Goal: Task Accomplishment & Management: Manage account settings

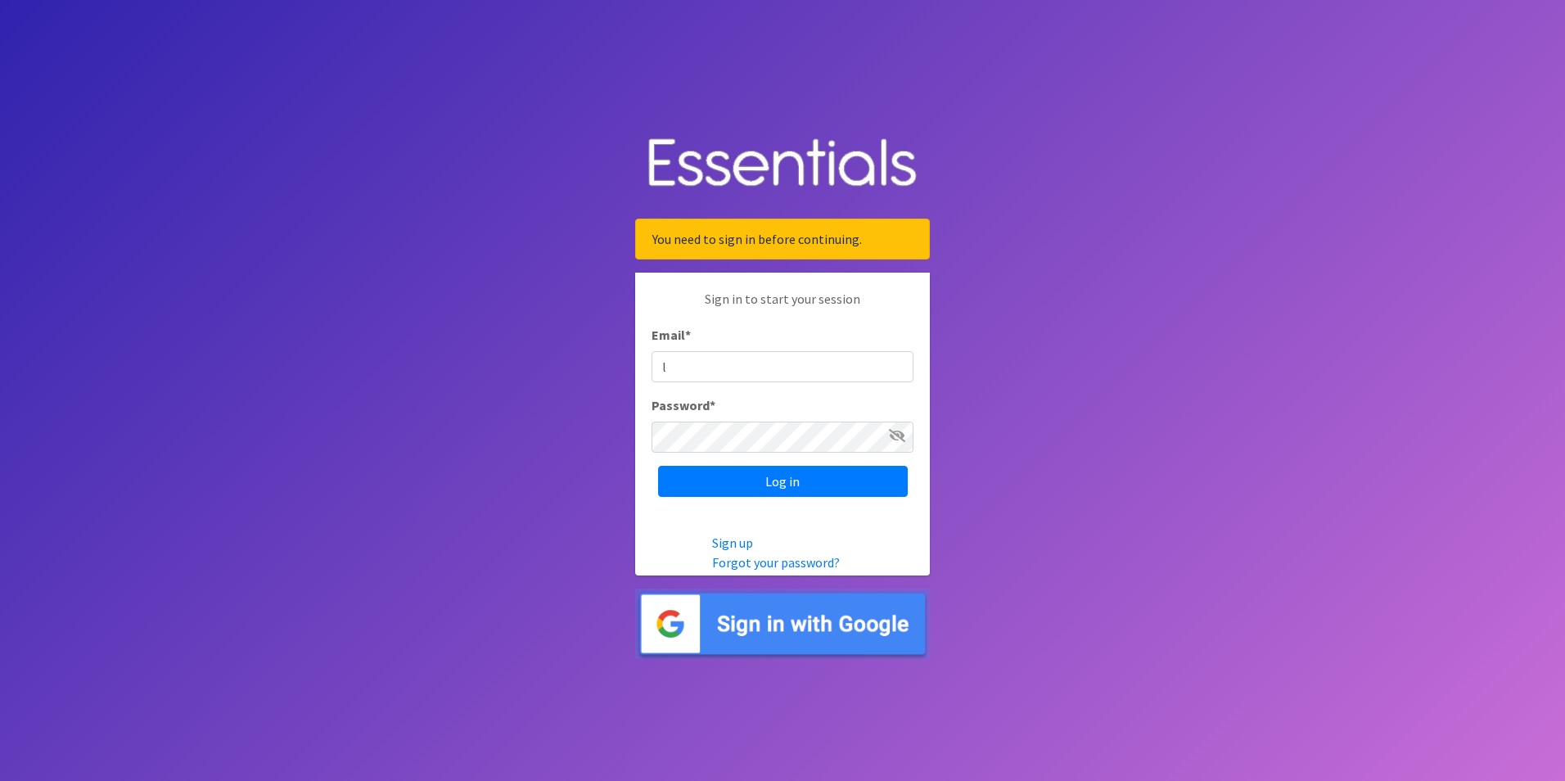
type input "Lawauna.Silva@nahealth.com"
click at [766, 485] on input "Log in" at bounding box center [783, 481] width 250 height 31
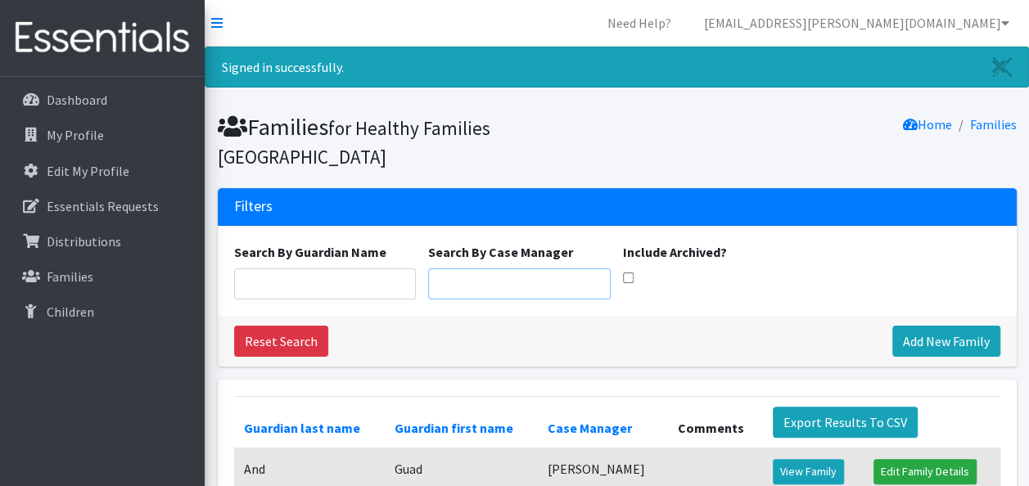
click at [512, 281] on input "Search By Case Manager" at bounding box center [519, 284] width 183 height 31
type input "Lawauna"
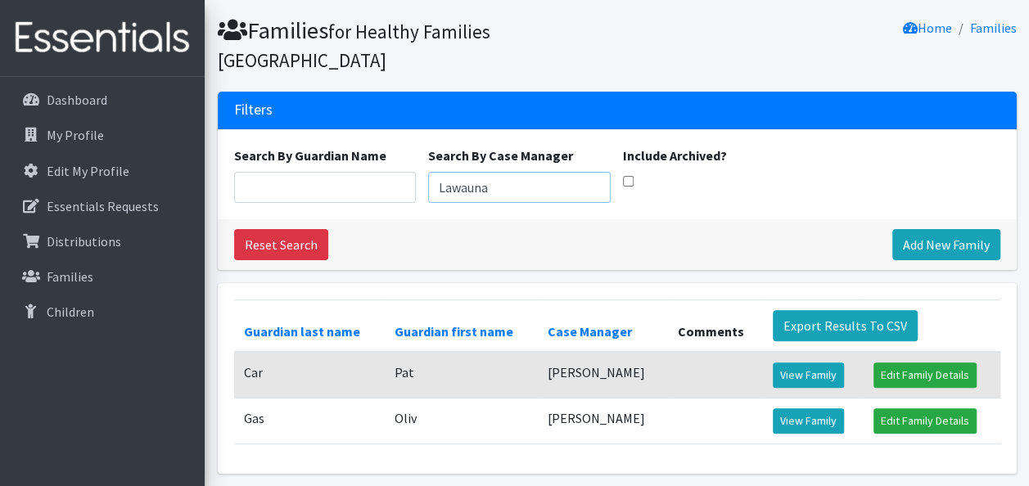
scroll to position [142, 0]
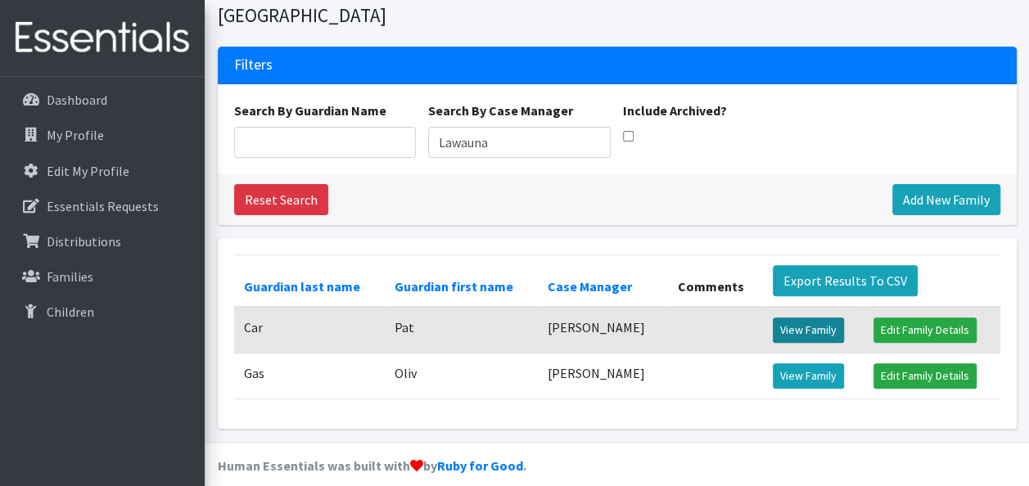
click at [804, 329] on link "View Family" at bounding box center [808, 330] width 71 height 25
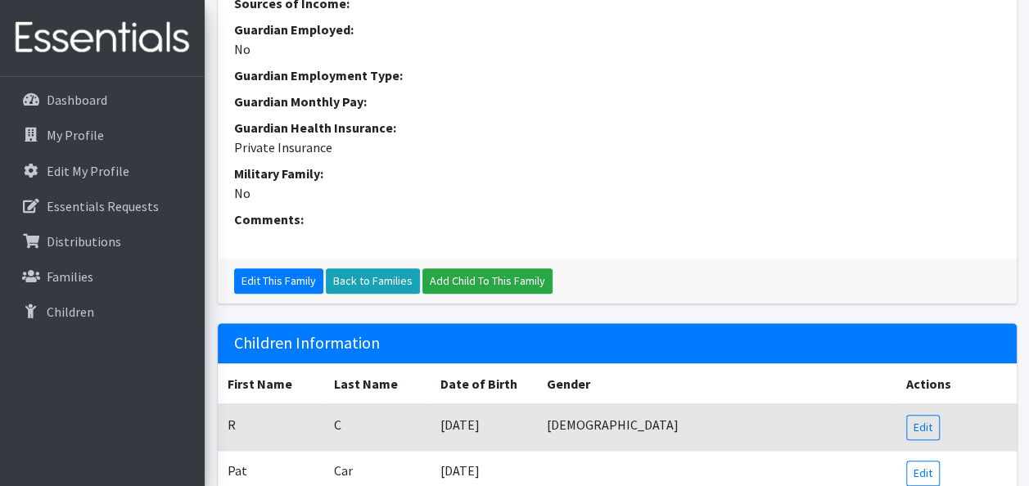
scroll to position [675, 0]
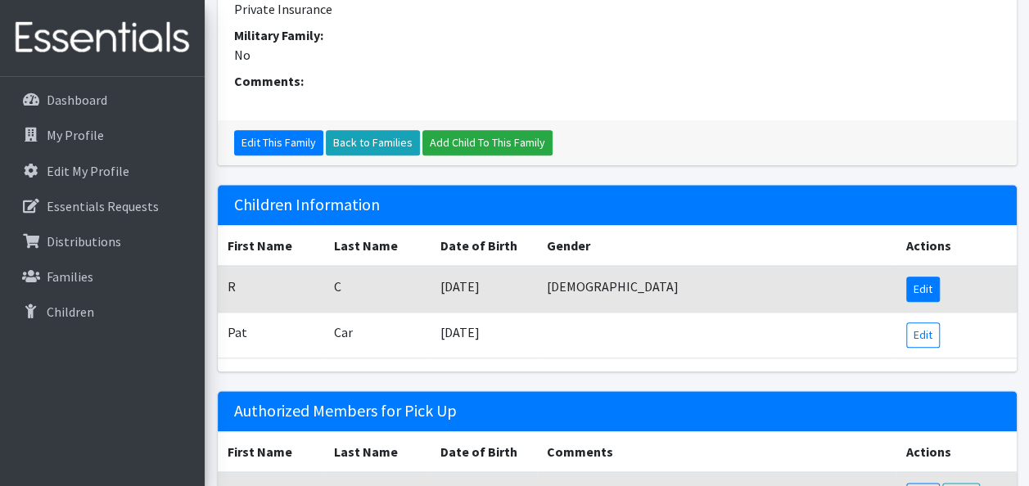
click at [913, 291] on link "Edit" at bounding box center [923, 289] width 34 height 25
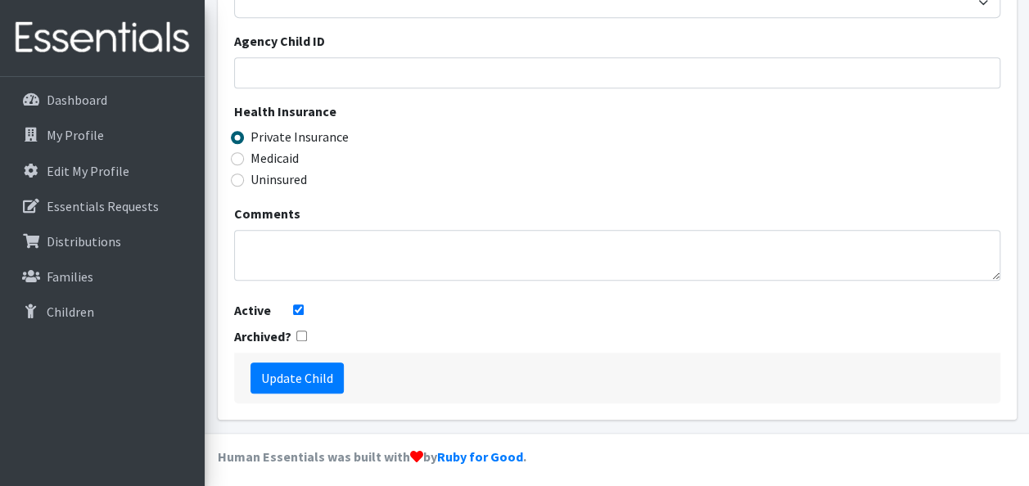
scroll to position [581, 0]
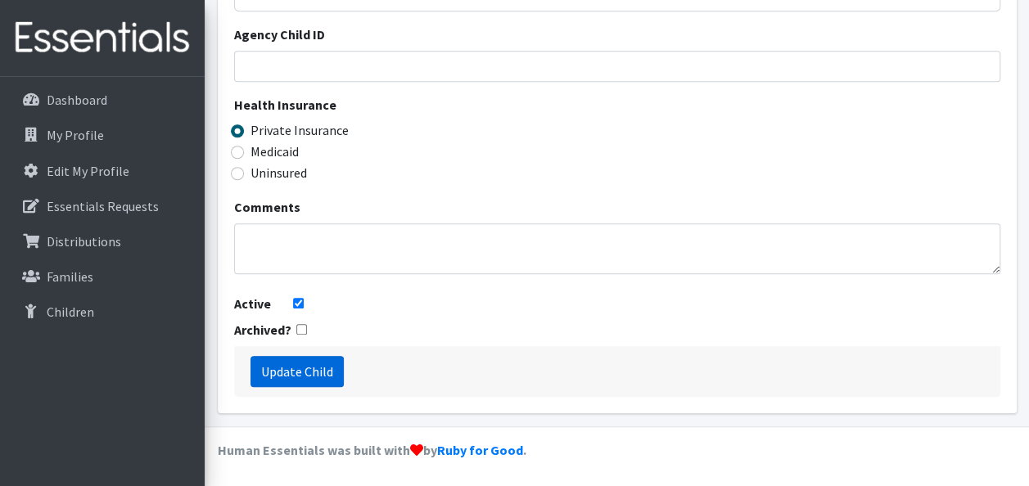
click at [317, 365] on input "Update Child" at bounding box center [296, 371] width 93 height 31
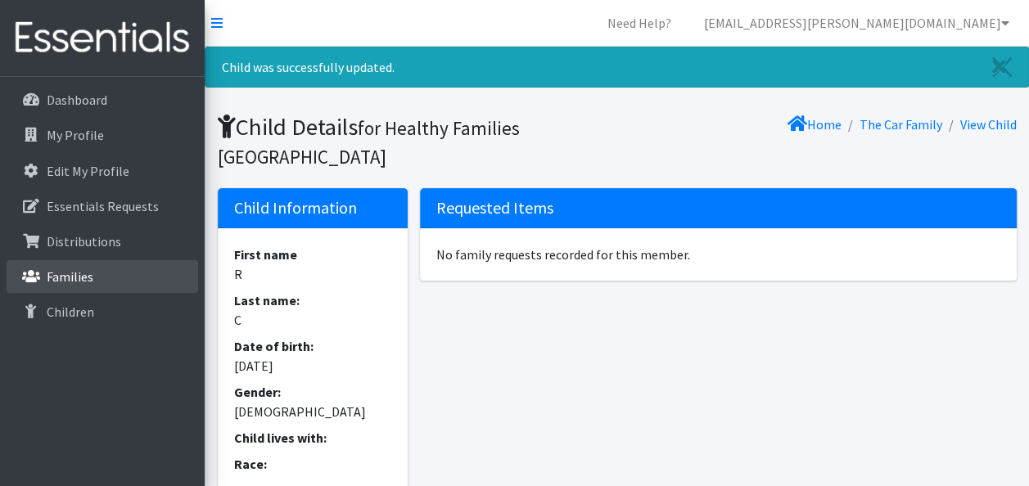
click at [115, 270] on link "Families" at bounding box center [103, 276] width 192 height 33
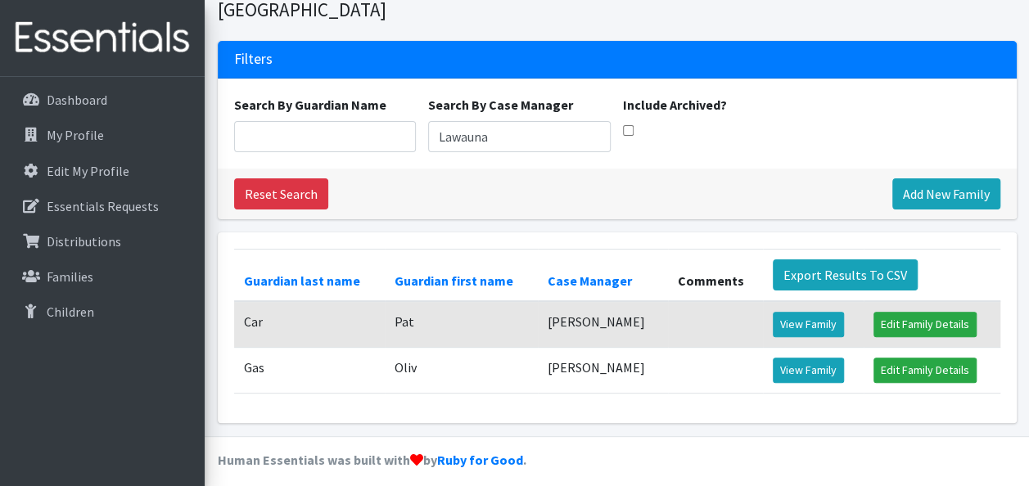
scroll to position [97, 0]
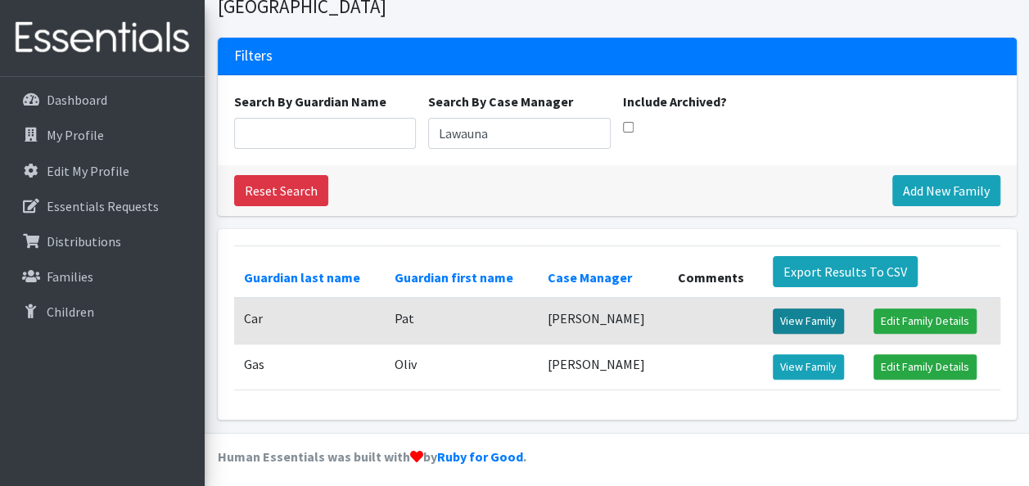
click at [784, 316] on link "View Family" at bounding box center [808, 321] width 71 height 25
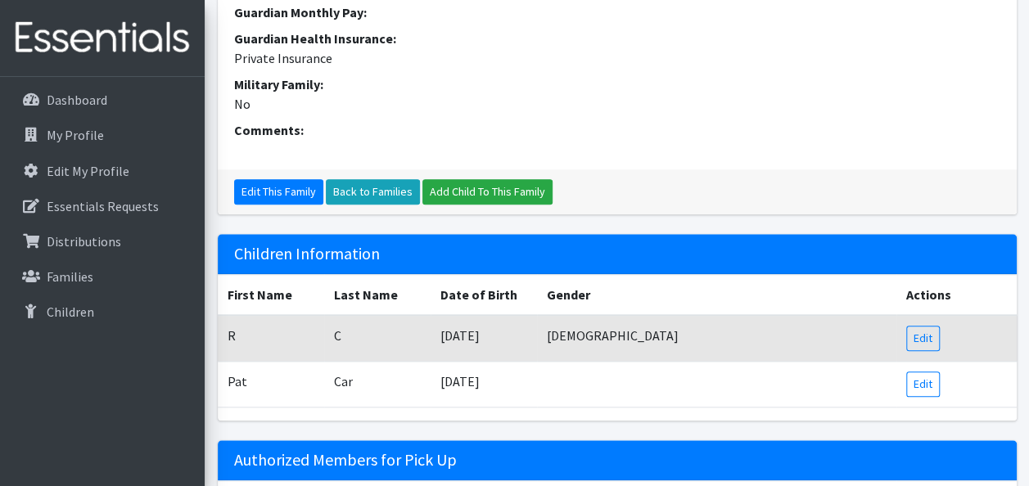
scroll to position [783, 0]
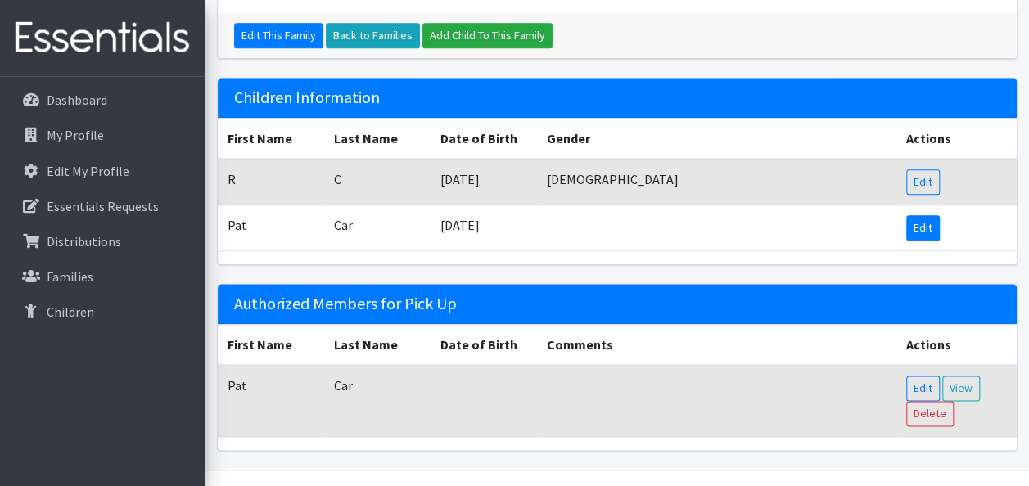
click at [915, 228] on link "Edit" at bounding box center [923, 227] width 34 height 25
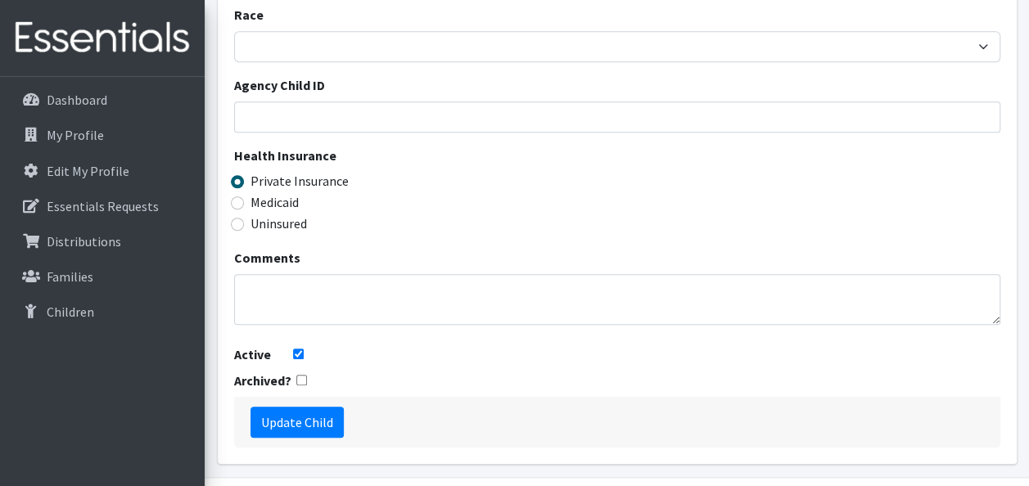
scroll to position [581, 0]
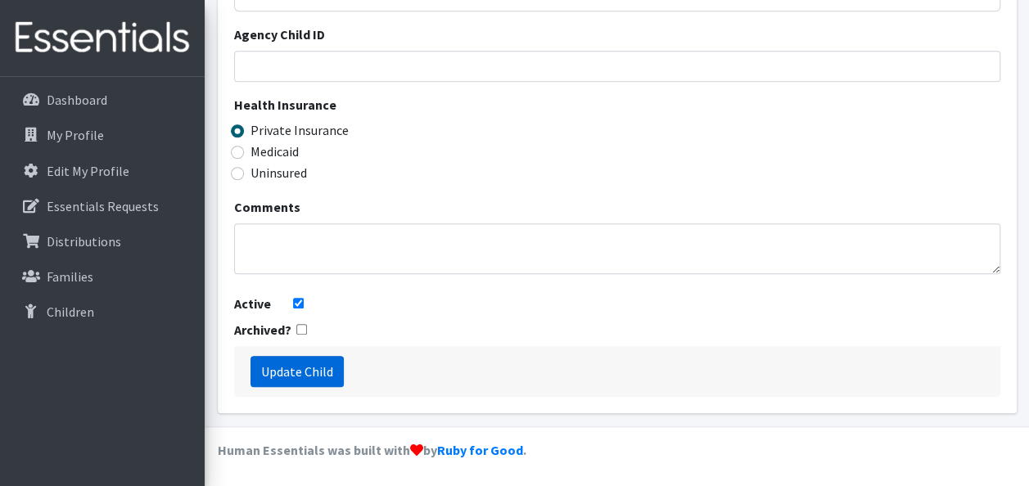
click at [269, 374] on input "Update Child" at bounding box center [296, 371] width 93 height 31
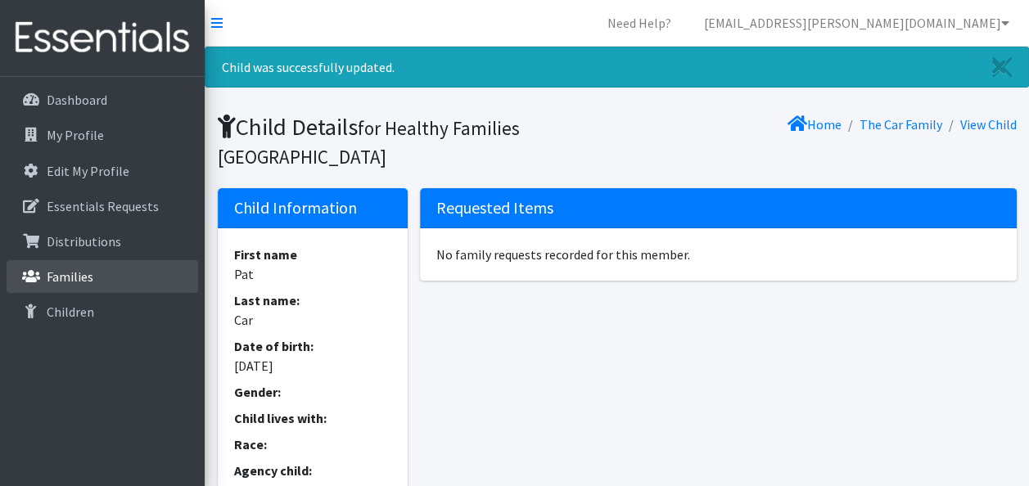
click at [46, 276] on link "Families" at bounding box center [103, 276] width 192 height 33
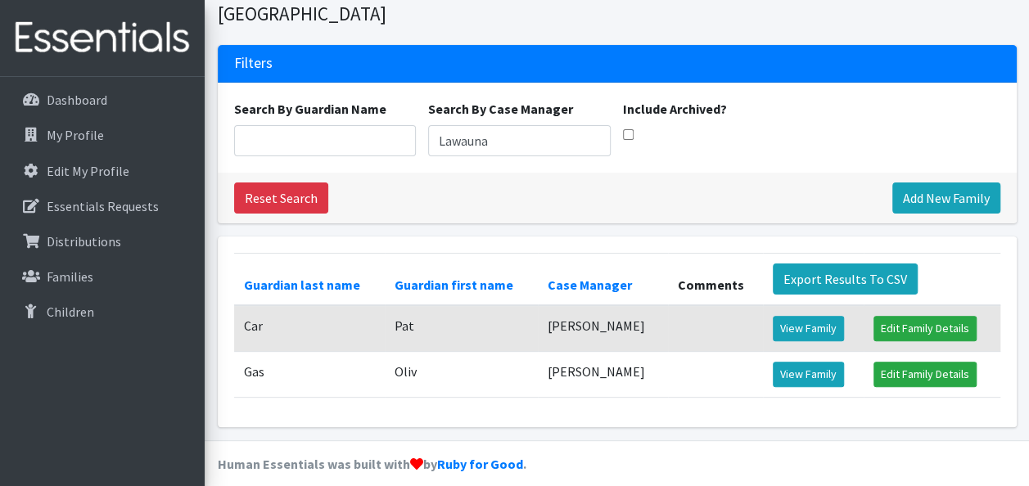
scroll to position [102, 0]
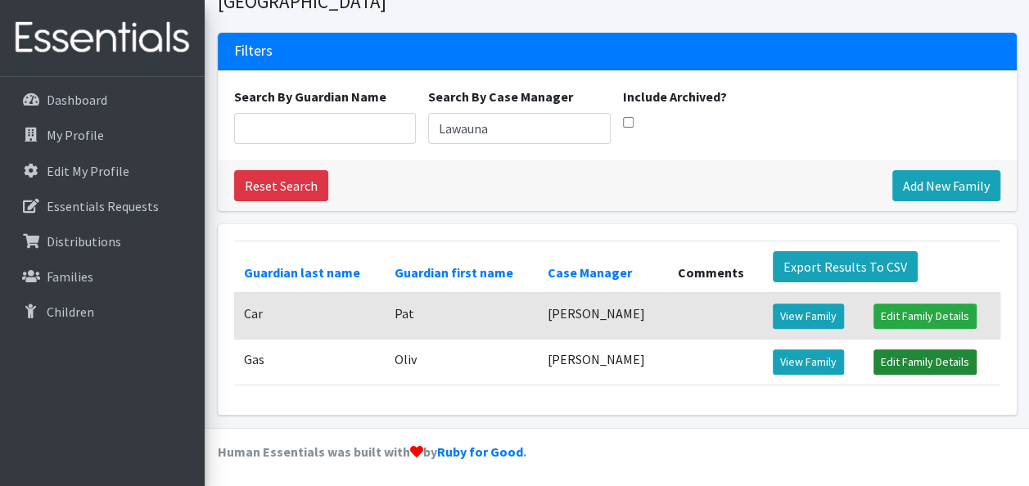
click at [912, 358] on link "Edit Family Details" at bounding box center [924, 362] width 103 height 25
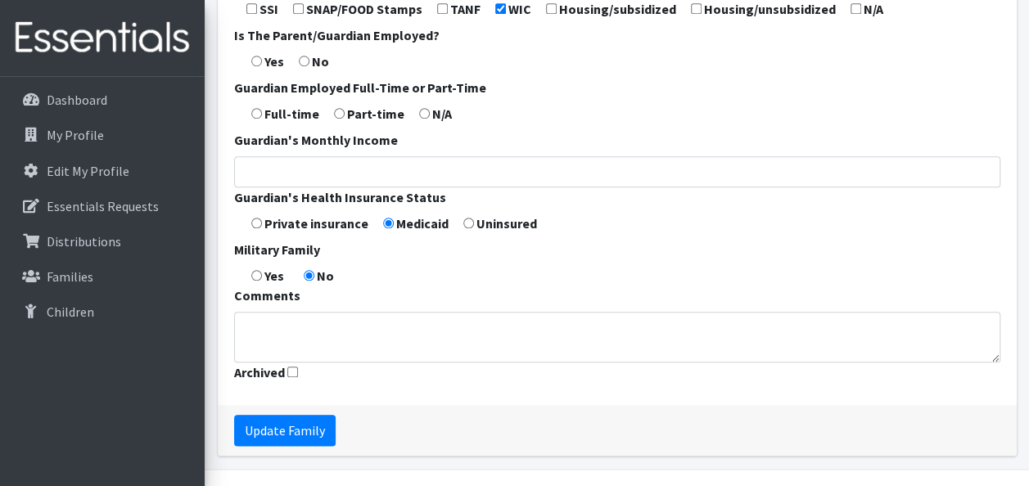
scroll to position [776, 0]
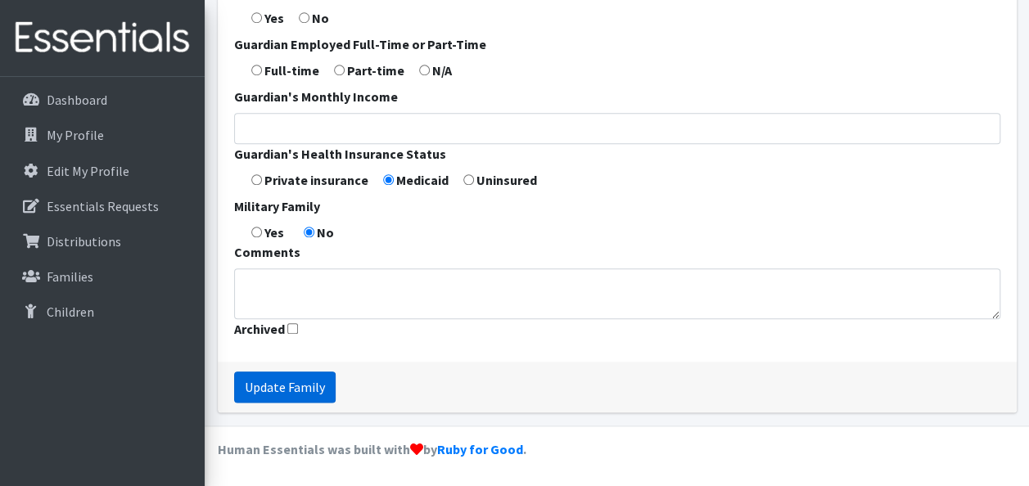
click at [321, 380] on input "Update Family" at bounding box center [285, 387] width 102 height 31
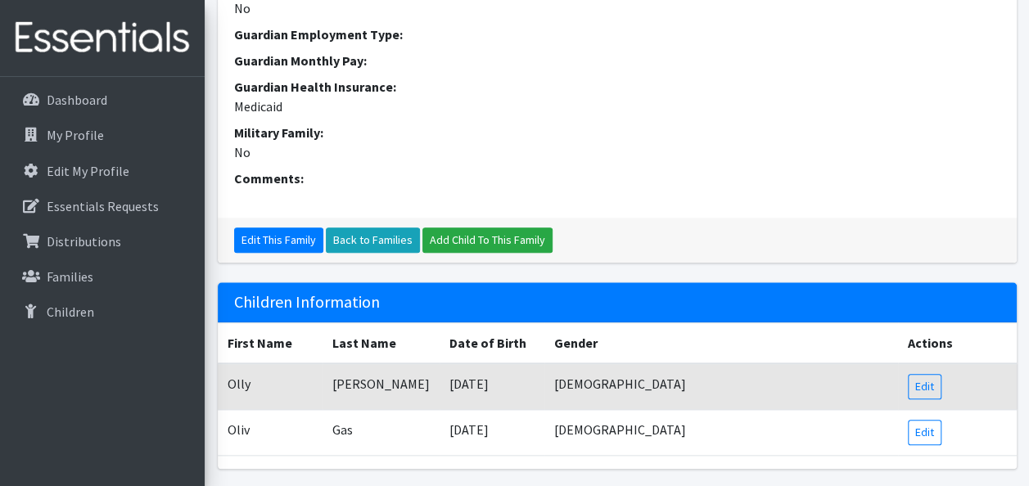
scroll to position [715, 0]
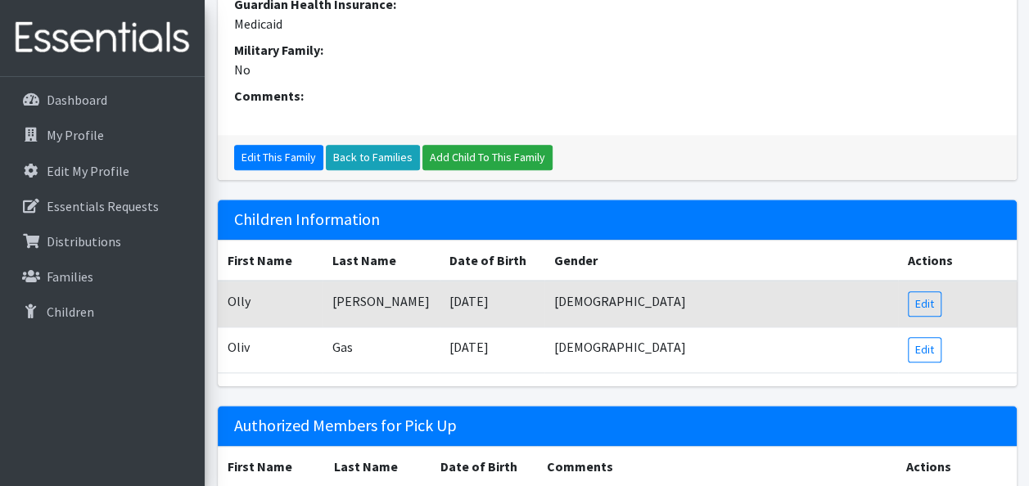
click at [575, 350] on td "[DEMOGRAPHIC_DATA]" at bounding box center [721, 350] width 354 height 46
click at [916, 347] on link "Edit" at bounding box center [925, 349] width 34 height 25
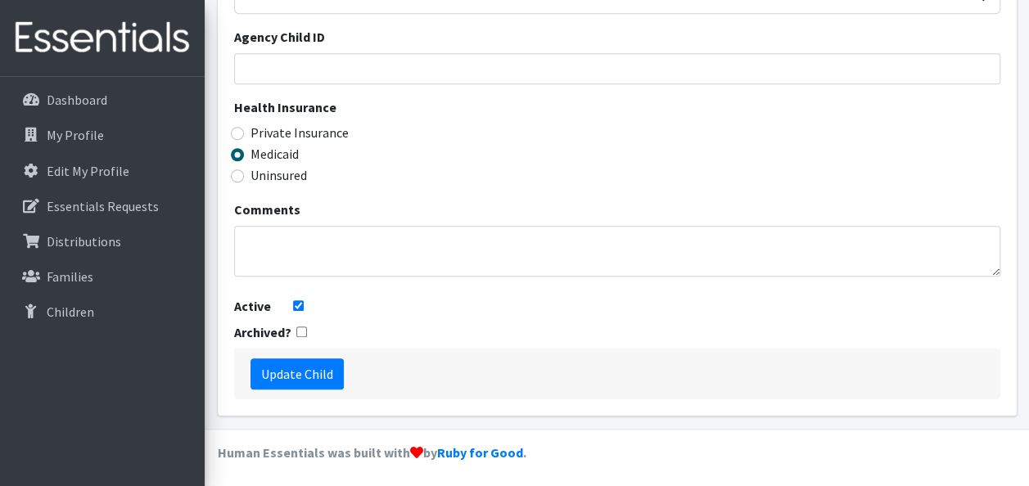
scroll to position [581, 0]
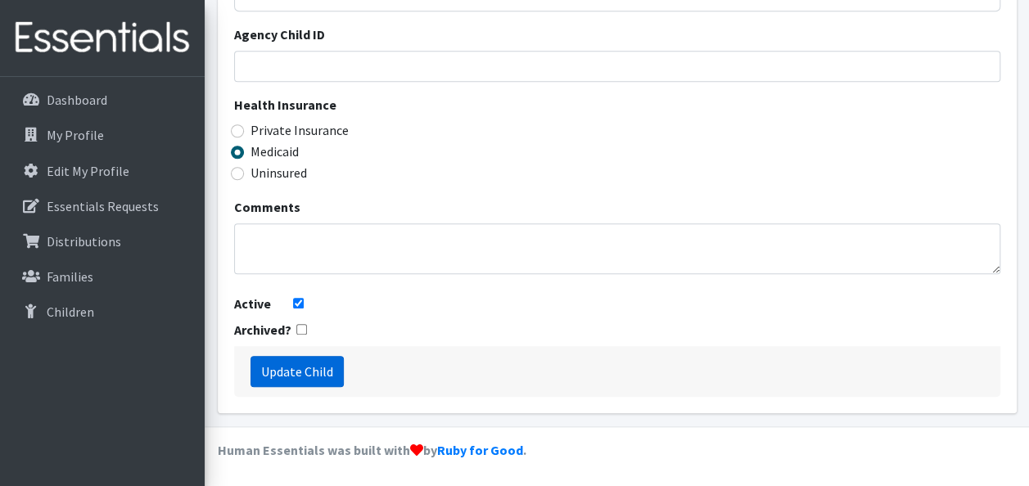
click at [321, 370] on input "Update Child" at bounding box center [296, 371] width 93 height 31
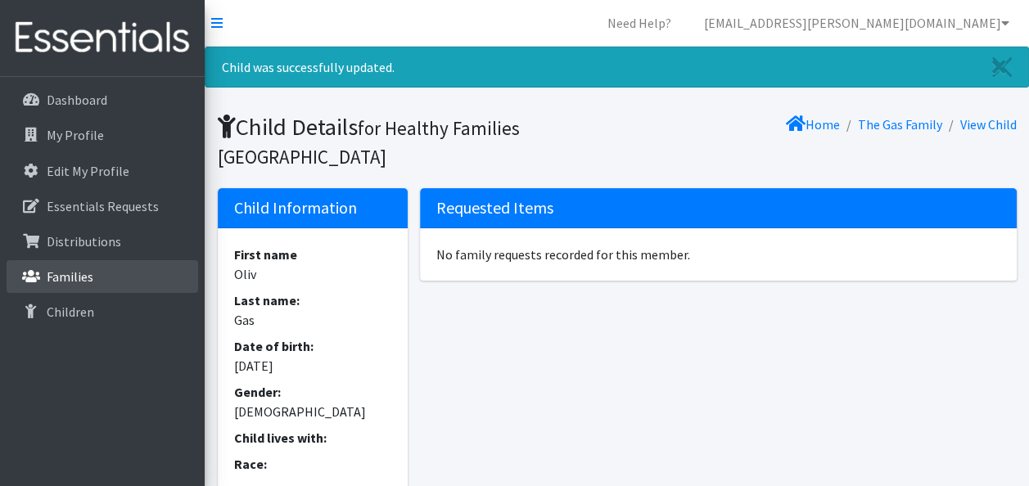
click at [72, 278] on p "Families" at bounding box center [70, 277] width 47 height 16
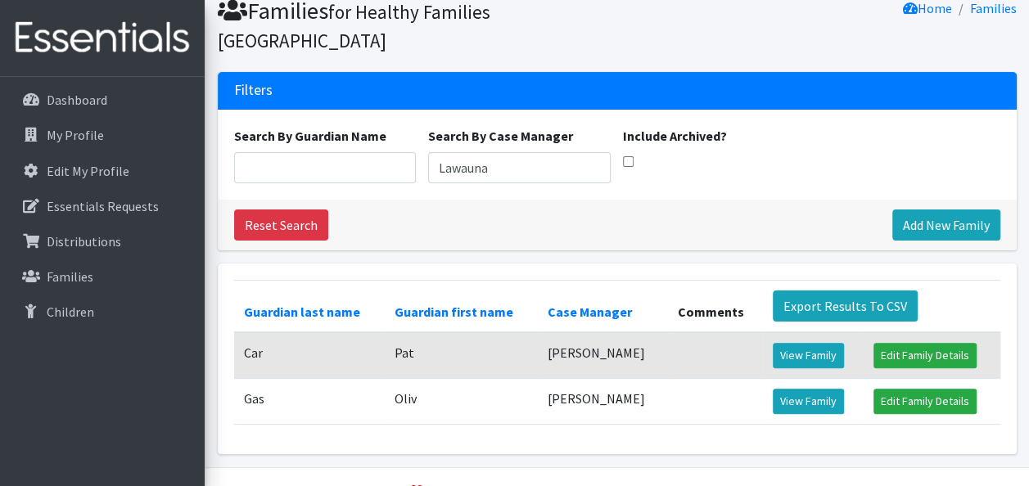
scroll to position [102, 0]
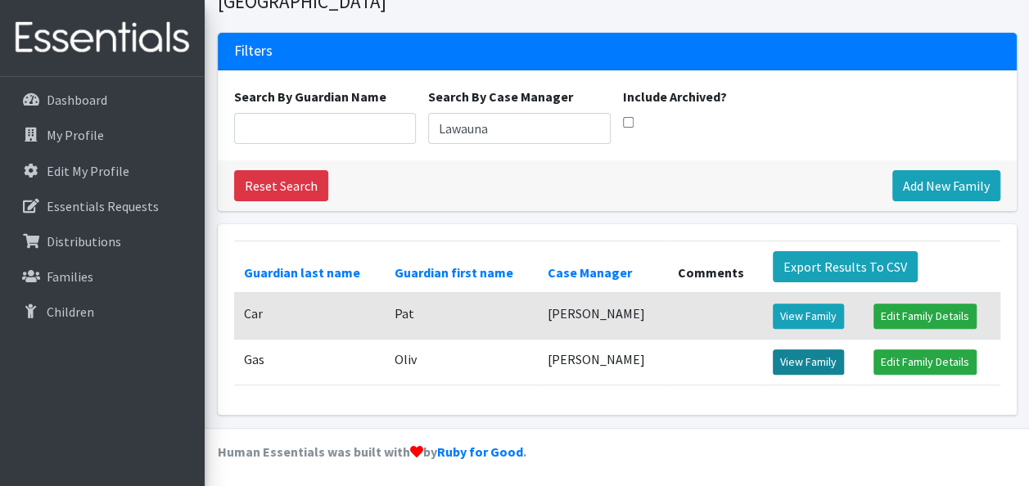
click at [789, 354] on link "View Family" at bounding box center [808, 362] width 71 height 25
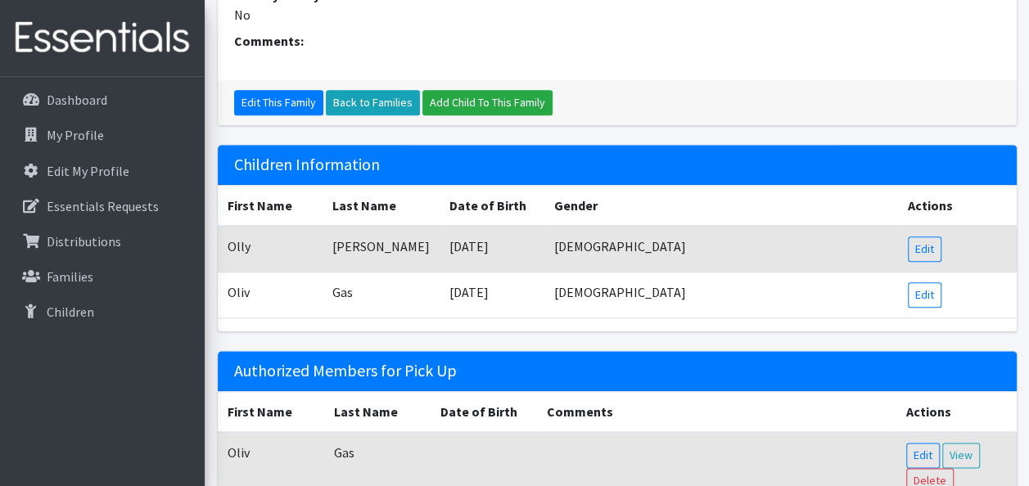
scroll to position [711, 0]
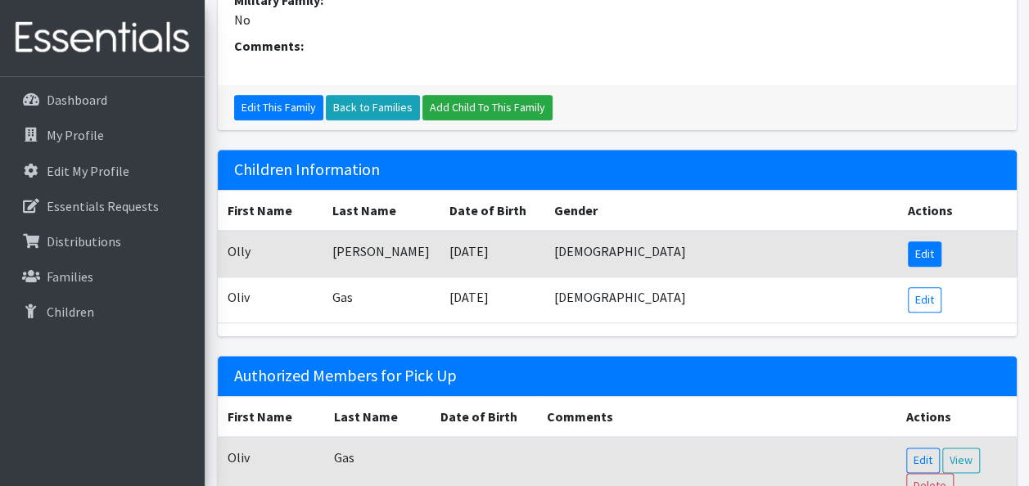
click at [925, 247] on link "Edit" at bounding box center [925, 253] width 34 height 25
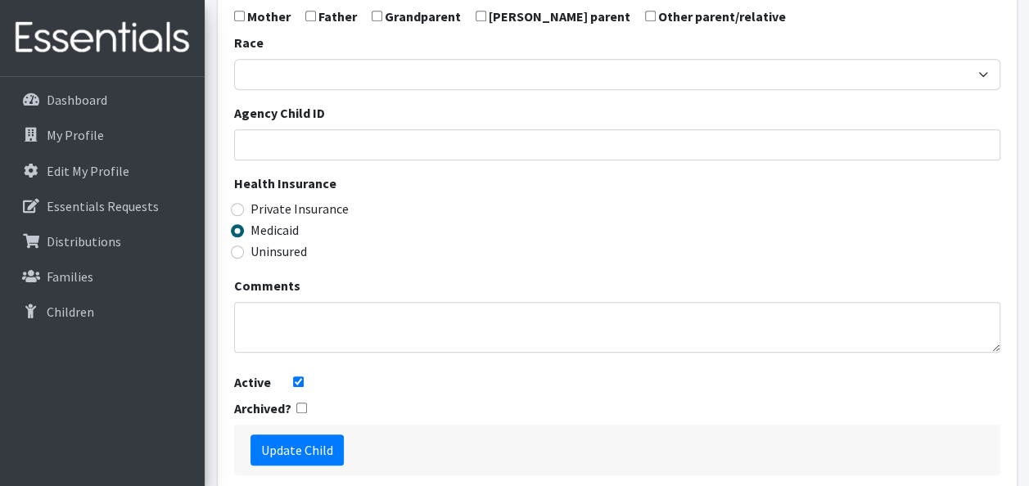
scroll to position [581, 0]
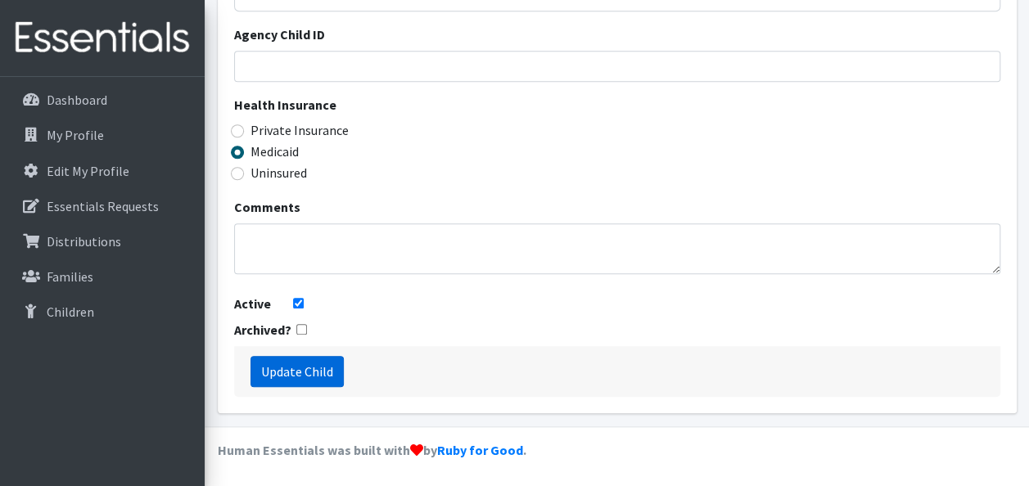
click at [310, 362] on input "Update Child" at bounding box center [296, 371] width 93 height 31
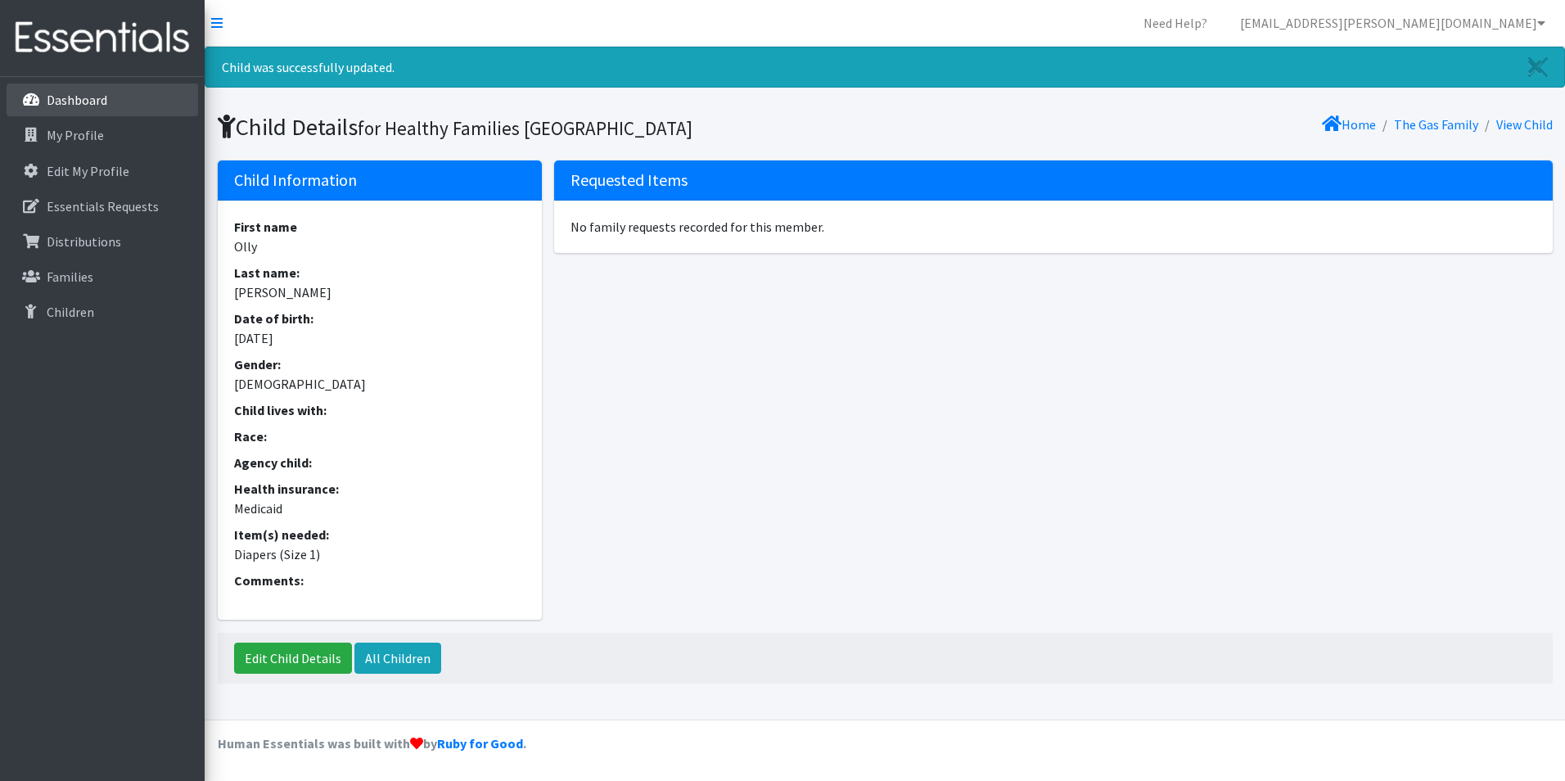
click at [57, 100] on p "Dashboard" at bounding box center [77, 100] width 61 height 16
